Goal: Task Accomplishment & Management: Use online tool/utility

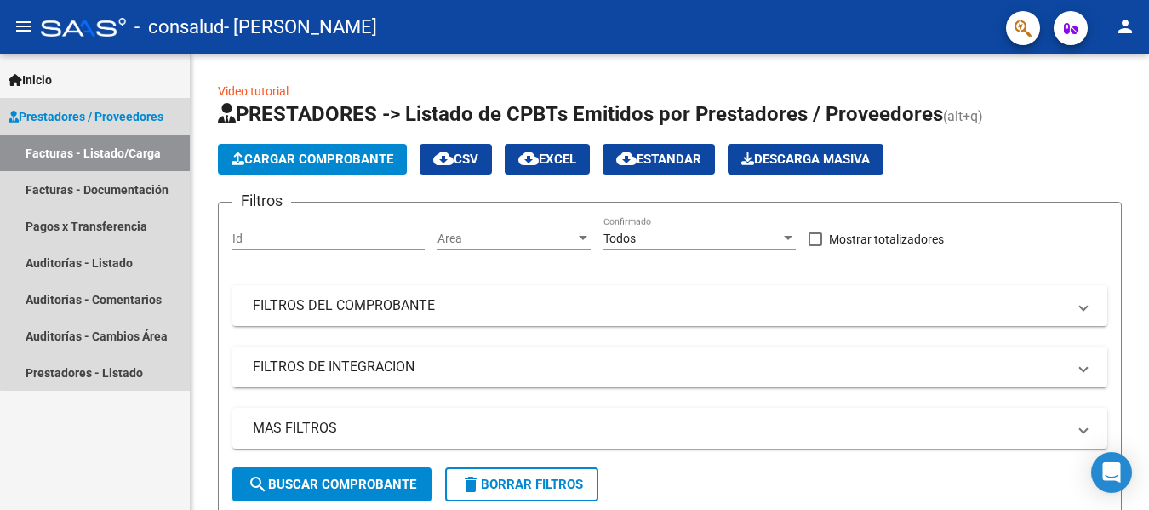
click at [100, 115] on span "Prestadores / Proveedores" at bounding box center [86, 116] width 155 height 19
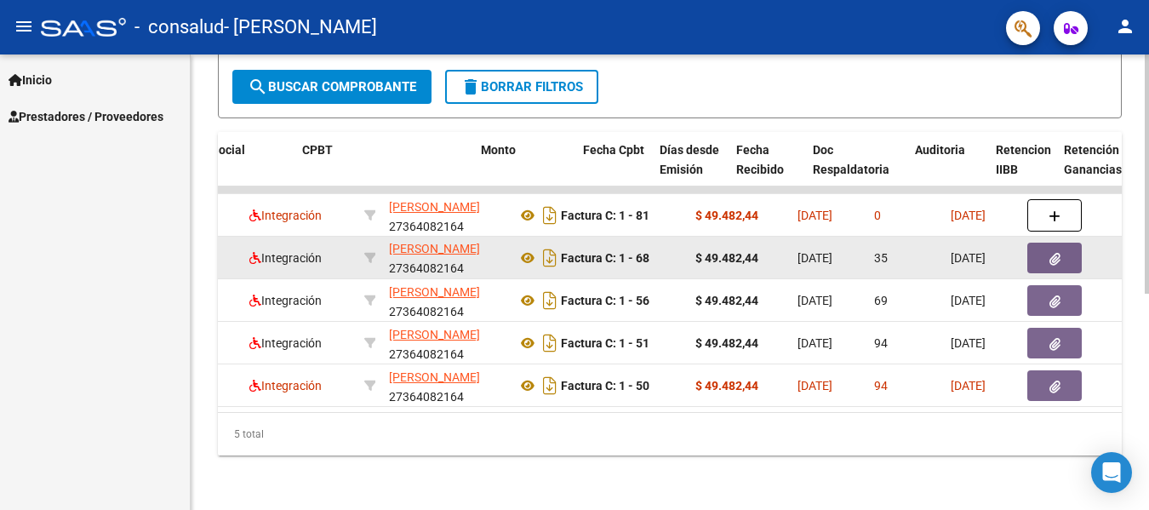
scroll to position [0, 521]
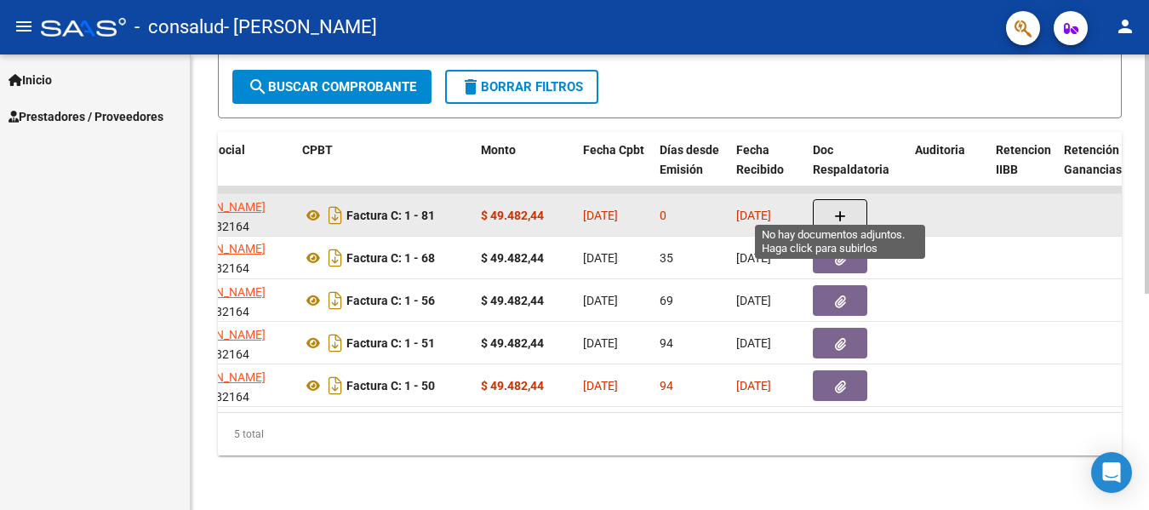
click at [840, 210] on icon "button" at bounding box center [840, 216] width 12 height 13
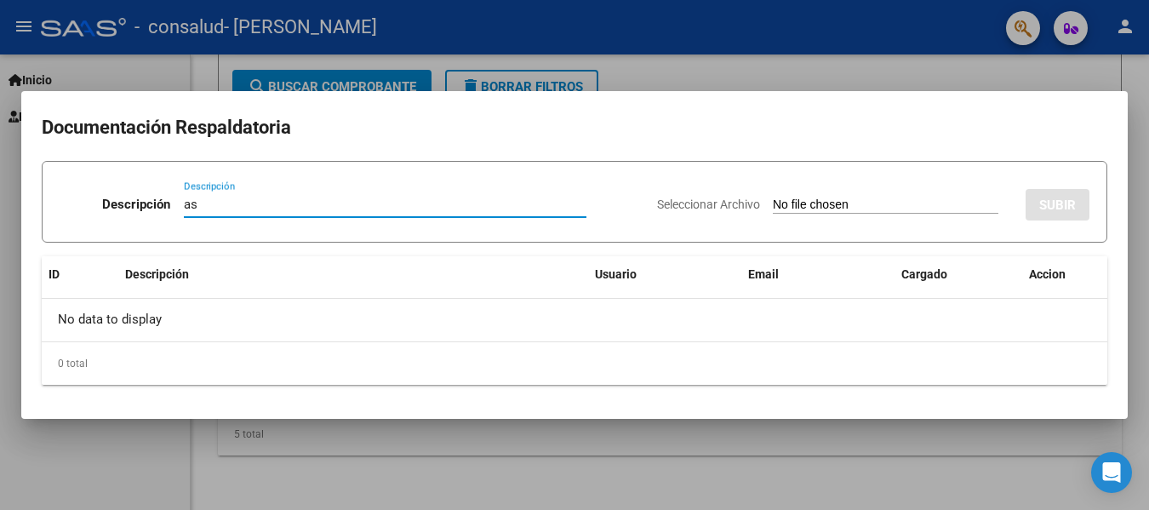
type input "a"
type input "planilla asistencia agosto"
click at [823, 199] on input "Seleccionar Archivo" at bounding box center [886, 205] width 226 height 16
type input "C:\fakepath\agostoasistencia.jpeg"
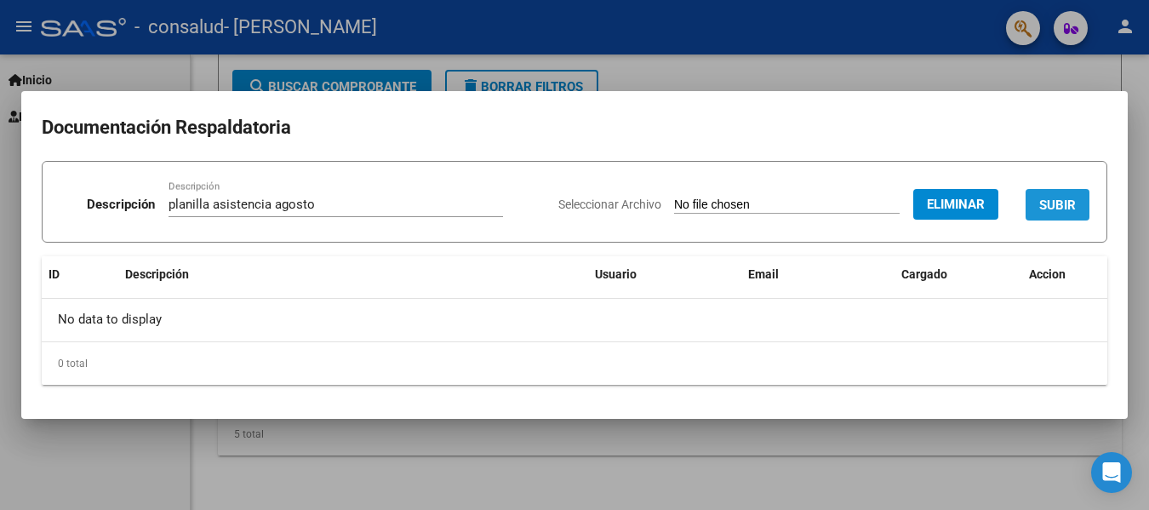
click at [1046, 200] on span "SUBIR" at bounding box center [1057, 204] width 37 height 15
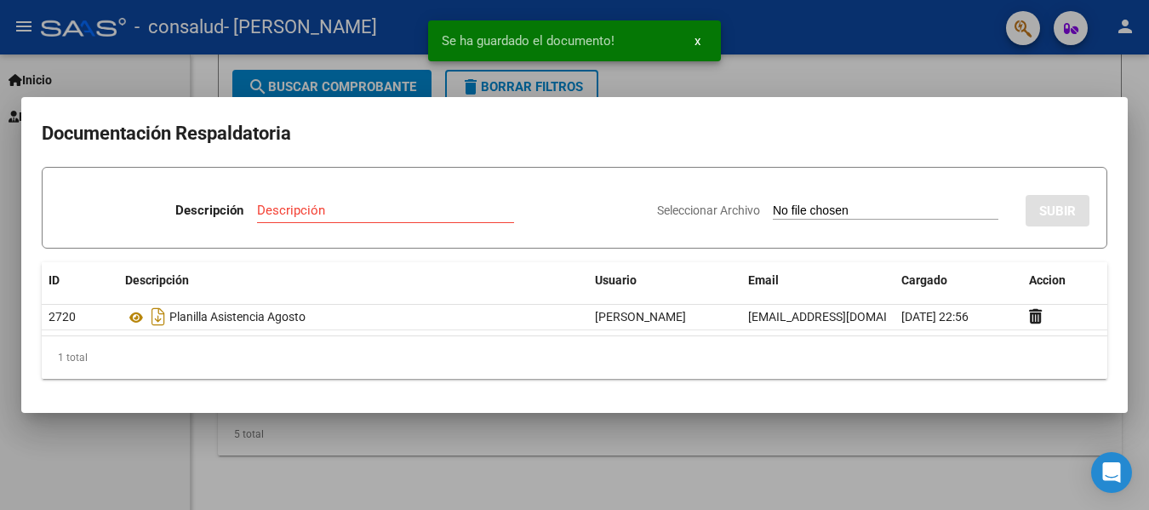
click at [862, 69] on div at bounding box center [574, 255] width 1149 height 510
